Goal: Entertainment & Leisure: Consume media (video, audio)

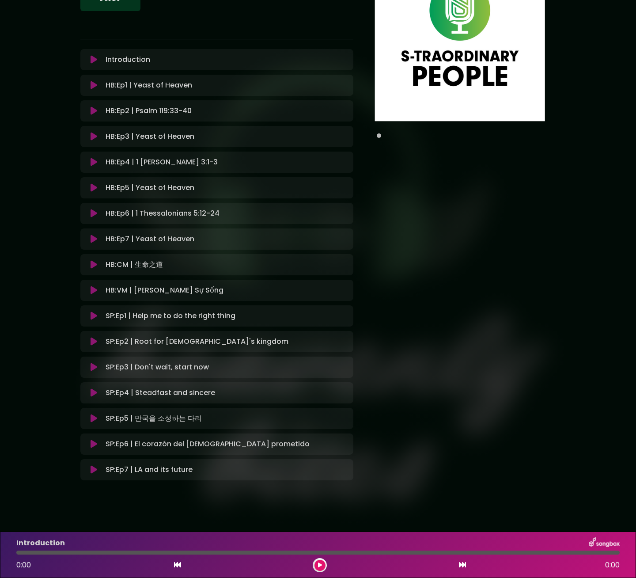
scroll to position [86, 0]
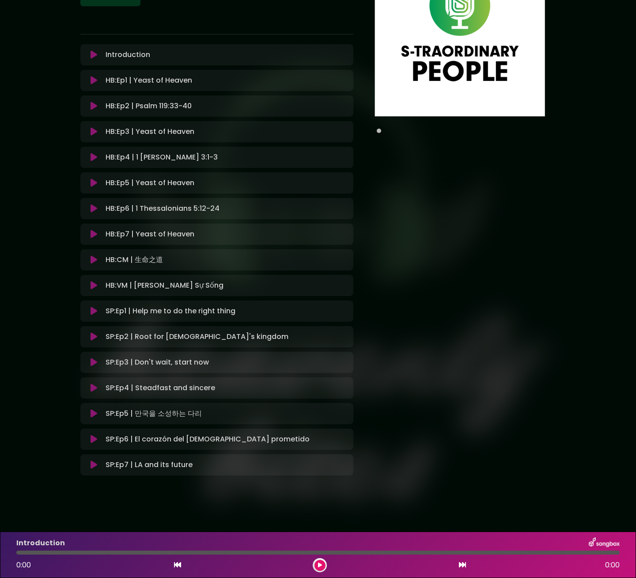
click at [89, 466] on button at bounding box center [94, 464] width 16 height 9
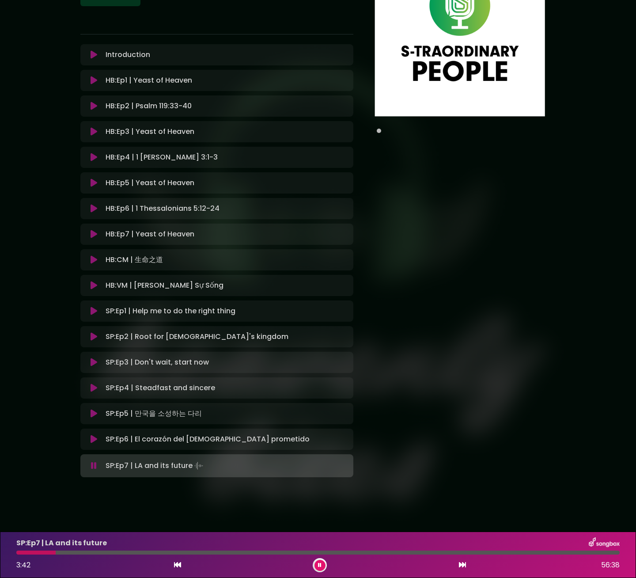
click at [325, 567] on button at bounding box center [319, 565] width 11 height 11
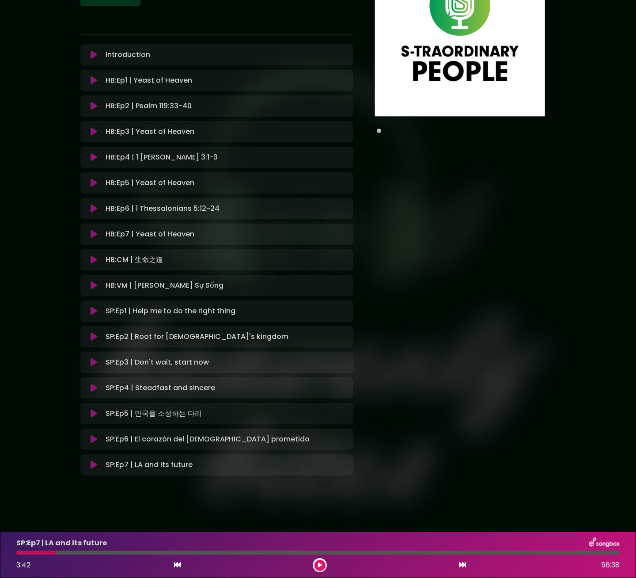
click at [318, 566] on icon at bounding box center [320, 564] width 4 height 5
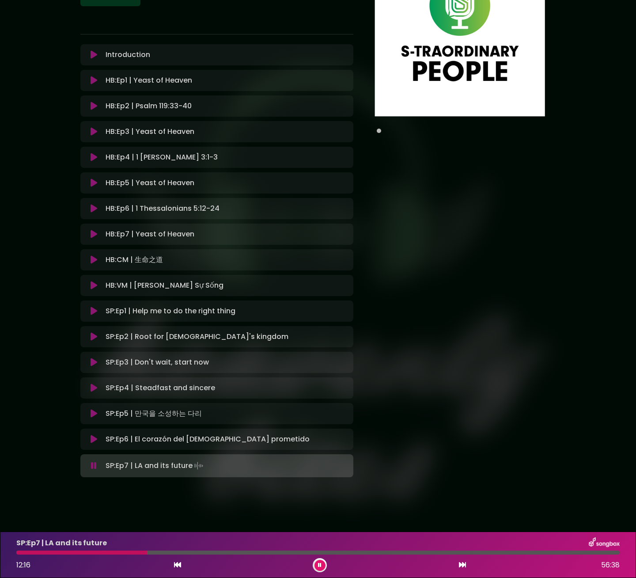
click at [141, 552] on div at bounding box center [81, 552] width 131 height 4
click at [138, 554] on div at bounding box center [317, 552] width 603 height 4
drag, startPoint x: 318, startPoint y: 566, endPoint x: 324, endPoint y: 563, distance: 5.9
click at [319, 565] on icon at bounding box center [320, 564] width 4 height 5
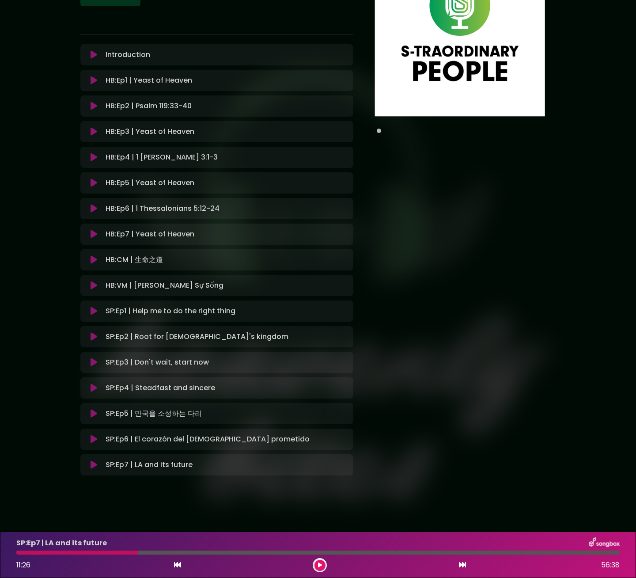
click at [323, 566] on button at bounding box center [319, 565] width 11 height 11
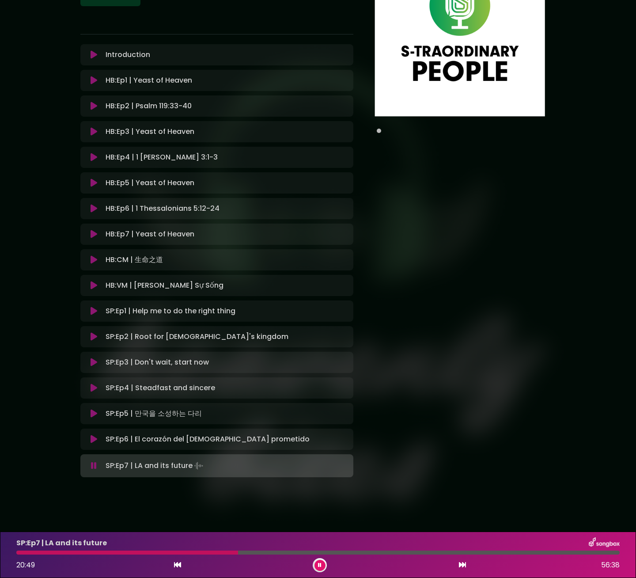
click at [319, 567] on icon at bounding box center [320, 564] width 4 height 5
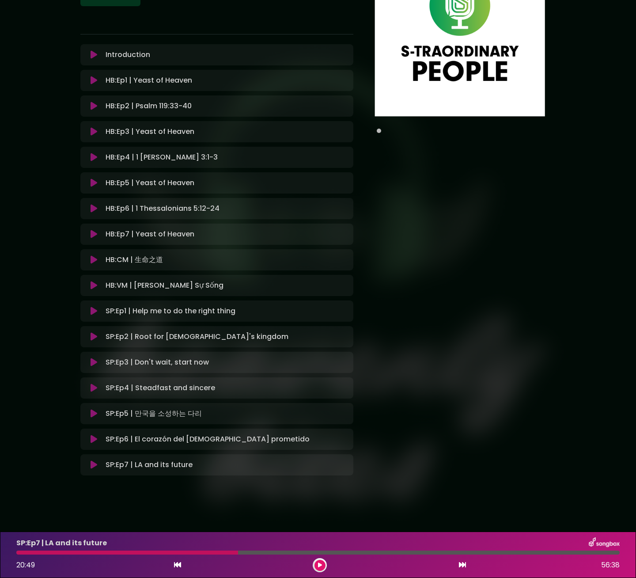
click at [313, 564] on div at bounding box center [320, 565] width 14 height 14
click at [318, 568] on button at bounding box center [319, 565] width 11 height 11
click at [320, 563] on icon at bounding box center [320, 564] width 4 height 5
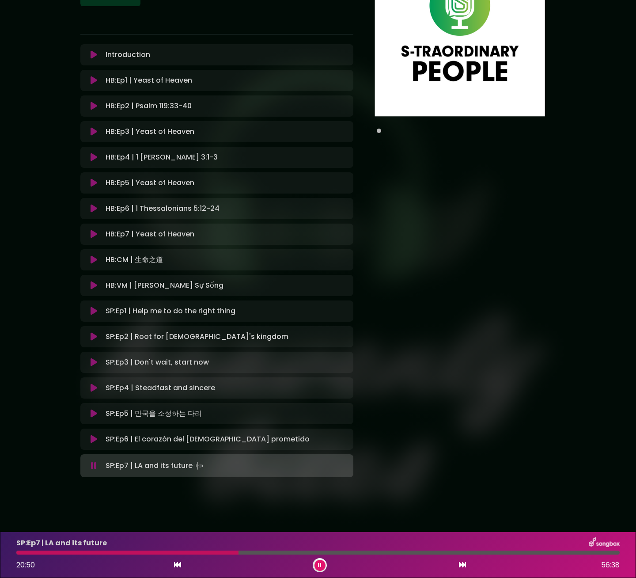
click at [322, 562] on button at bounding box center [319, 565] width 11 height 11
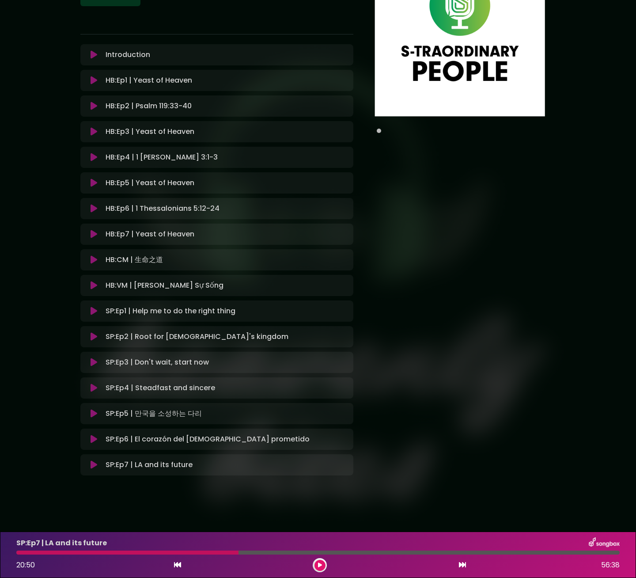
click at [317, 566] on button at bounding box center [319, 565] width 11 height 11
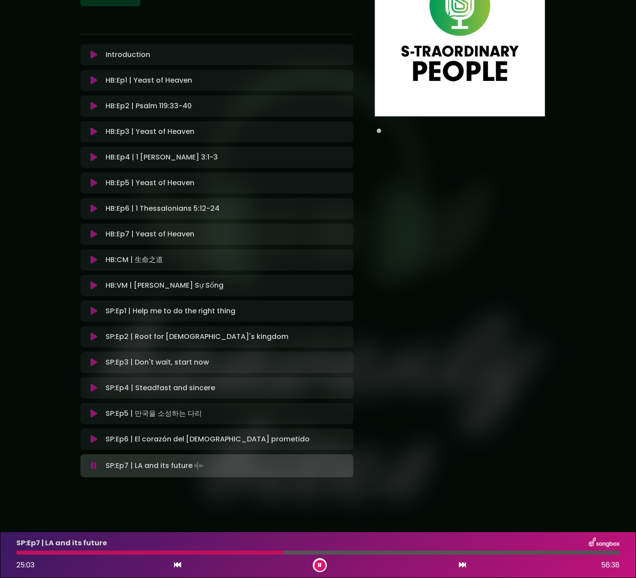
click at [269, 553] on div at bounding box center [317, 552] width 603 height 4
click at [261, 553] on div at bounding box center [142, 552] width 253 height 4
click at [253, 552] on div at bounding box center [138, 552] width 245 height 4
click at [257, 553] on div at bounding box center [139, 552] width 246 height 4
click at [257, 553] on div at bounding box center [317, 552] width 603 height 4
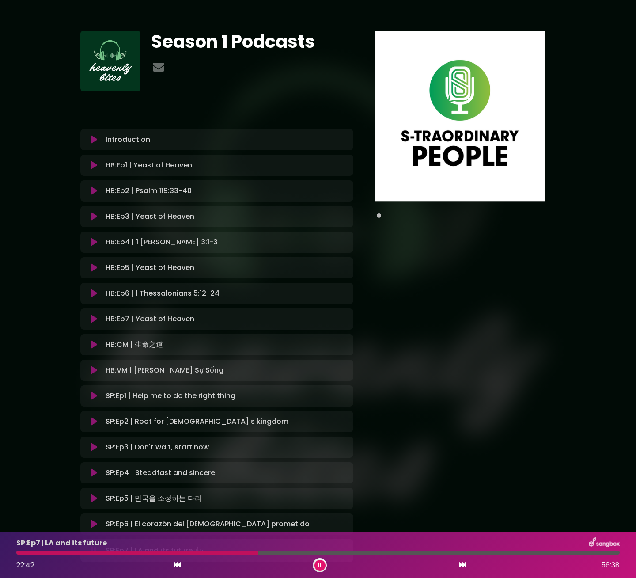
scroll to position [0, 0]
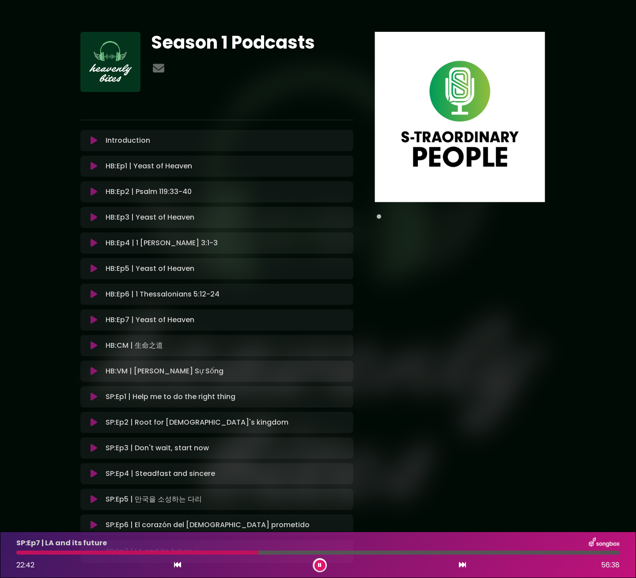
click at [417, 274] on div "Pause Play % buffered" at bounding box center [460, 299] width 202 height 535
click at [378, 216] on span at bounding box center [379, 216] width 4 height 4
click at [320, 565] on icon at bounding box center [320, 564] width 4 height 5
click at [320, 563] on icon at bounding box center [320, 564] width 4 height 5
click at [324, 566] on button at bounding box center [319, 565] width 11 height 11
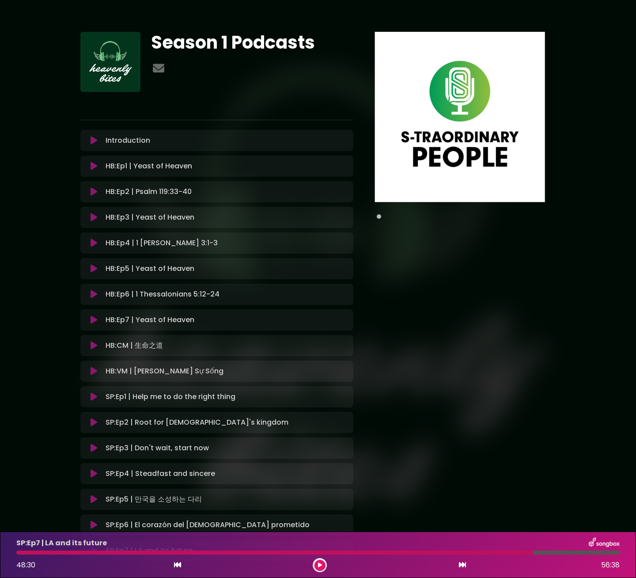
click at [318, 567] on icon at bounding box center [320, 564] width 4 height 5
click at [598, 553] on div at bounding box center [317, 552] width 603 height 4
click at [604, 553] on div at bounding box center [317, 552] width 603 height 4
click at [608, 553] on div at bounding box center [317, 552] width 603 height 4
click at [613, 553] on div at bounding box center [317, 552] width 603 height 4
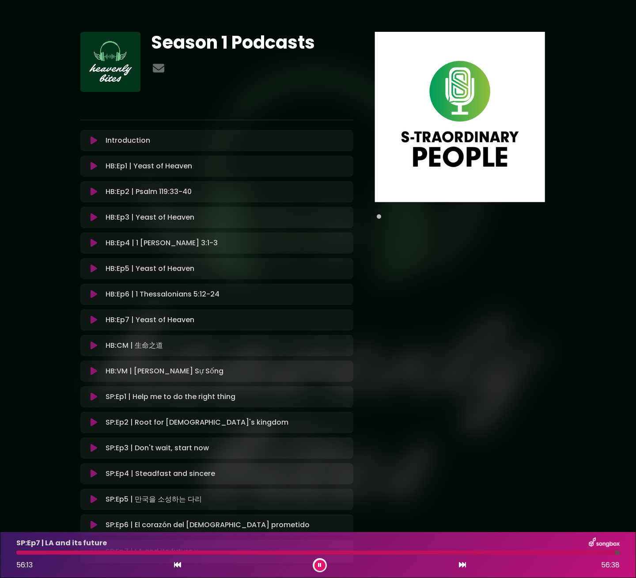
click at [615, 554] on div at bounding box center [317, 552] width 603 height 4
click at [617, 553] on div at bounding box center [317, 552] width 603 height 4
